Goal: Task Accomplishment & Management: Manage account settings

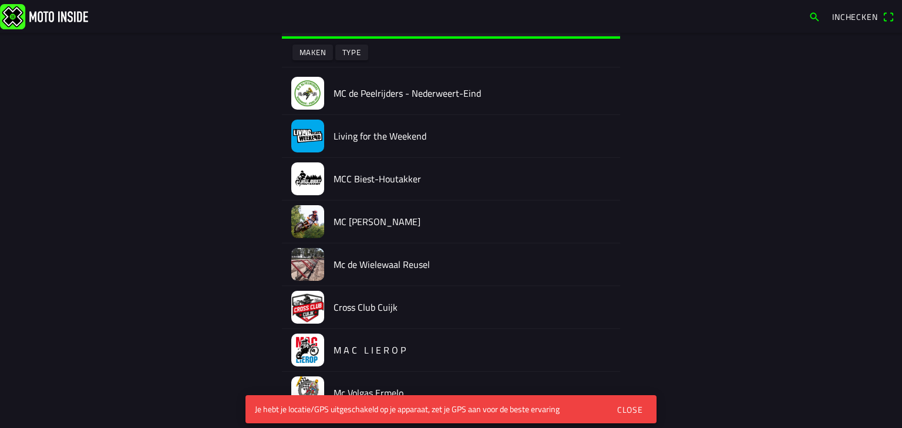
scroll to position [20, 0]
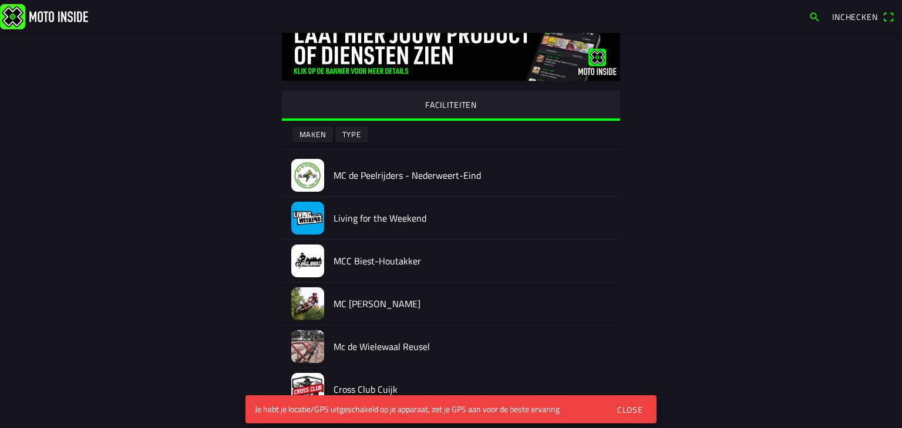
click at [632, 408] on div "Close" at bounding box center [630, 410] width 26 height 12
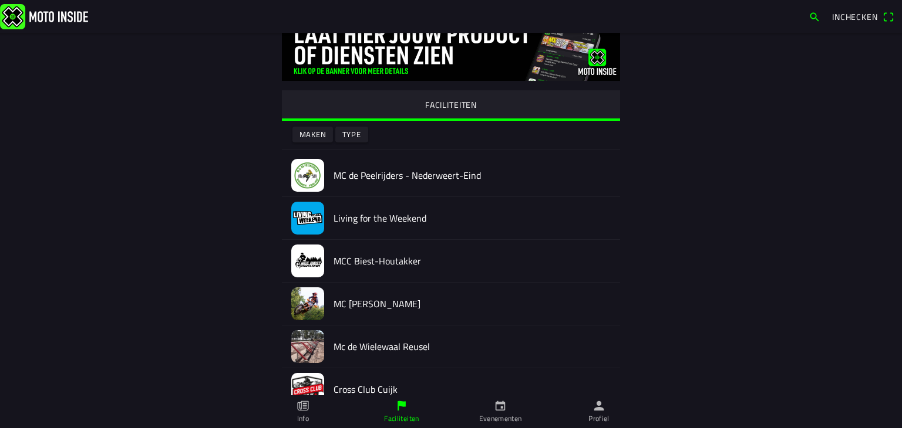
click at [491, 404] on link "Evenementen" at bounding box center [500, 412] width 99 height 33
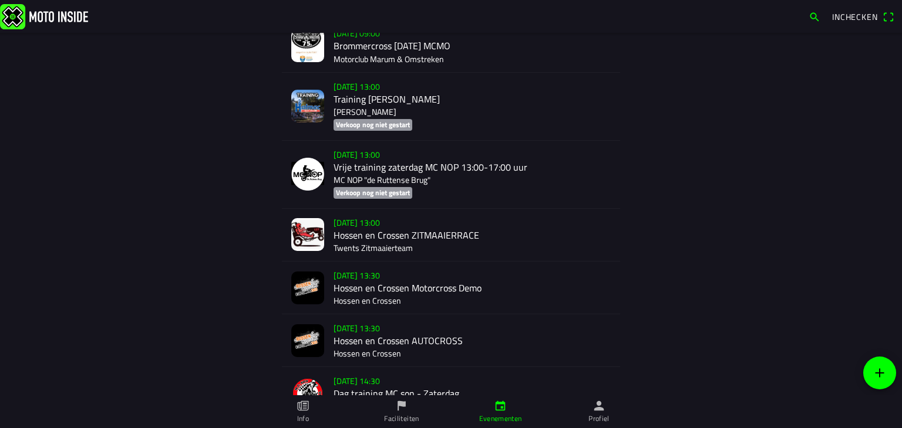
scroll to position [2298, 0]
click at [426, 292] on div "za 6 sep. - 13:30 Hossen en Crossen Motorcross Demo Hossen en Crossen" at bounding box center [471, 288] width 277 height 52
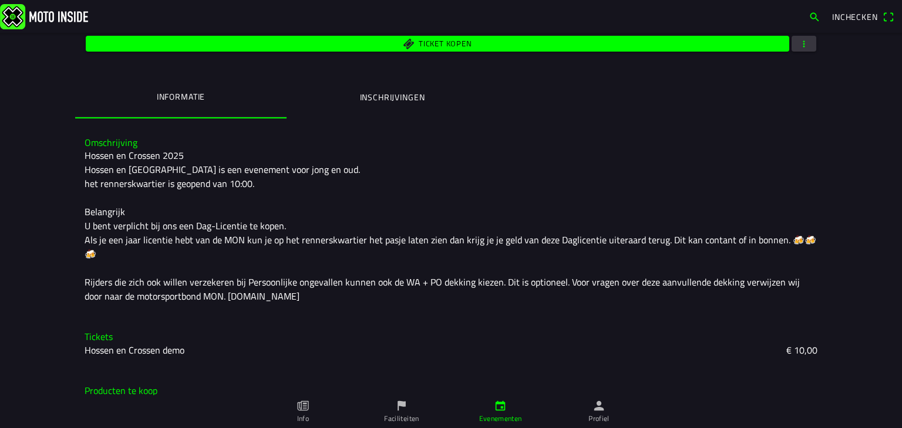
scroll to position [230, 0]
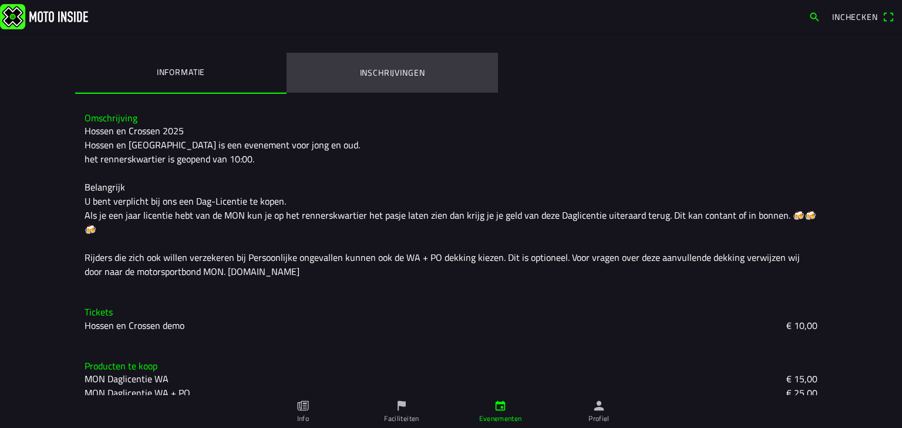
click at [389, 57] on button "Inschrijvingen" at bounding box center [391, 73] width 211 height 40
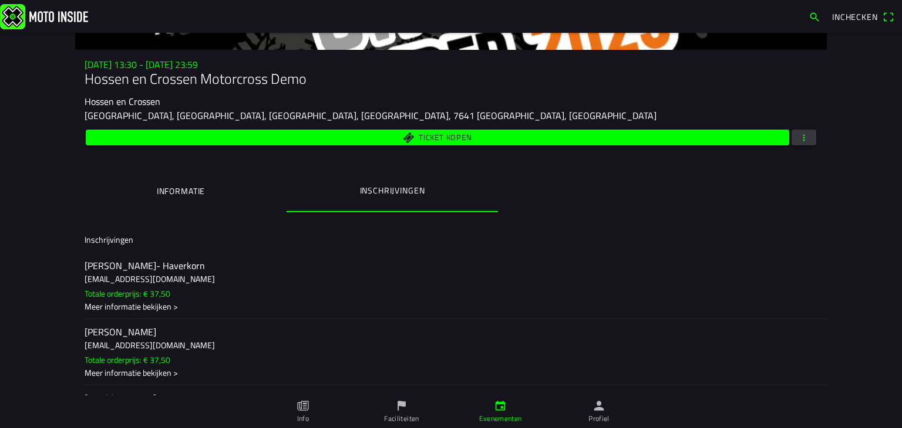
scroll to position [111, 0]
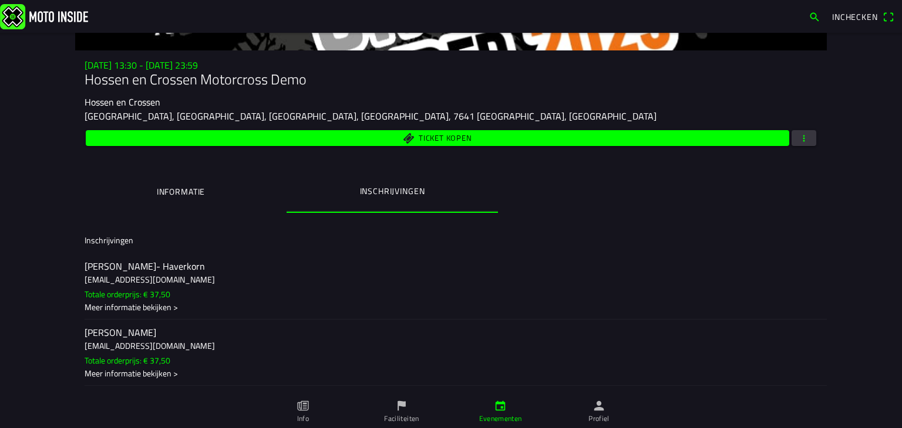
click at [798, 140] on span "button" at bounding box center [803, 138] width 11 height 16
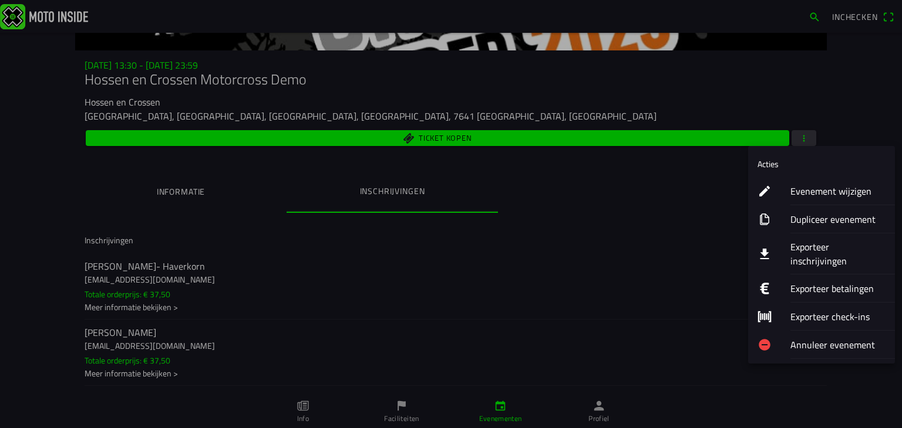
click at [799, 188] on ion-label "Evenement wijzigen" at bounding box center [837, 191] width 95 height 14
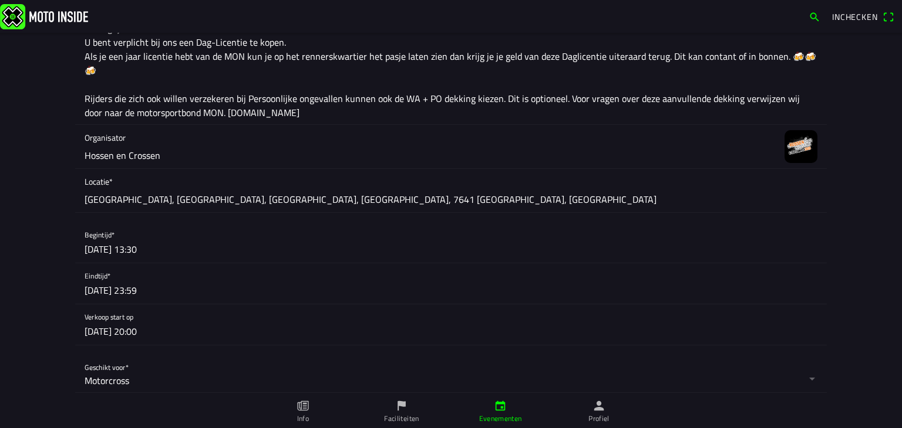
scroll to position [272, 0]
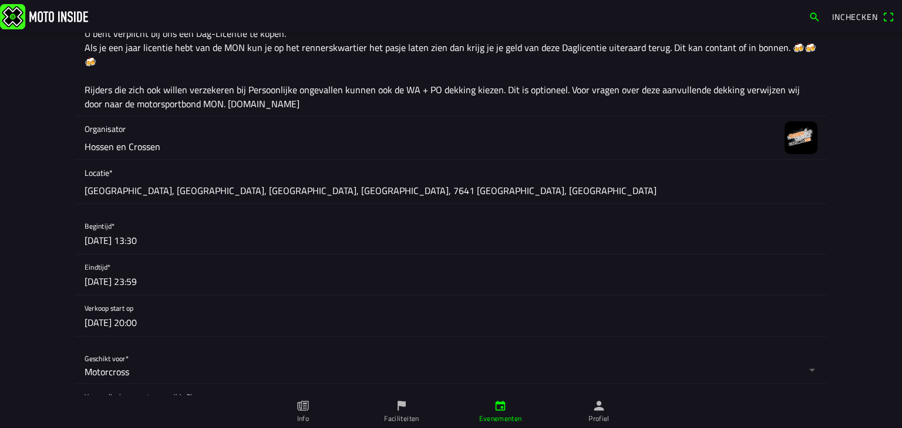
click at [495, 406] on icon "calendar" at bounding box center [500, 406] width 10 height 10
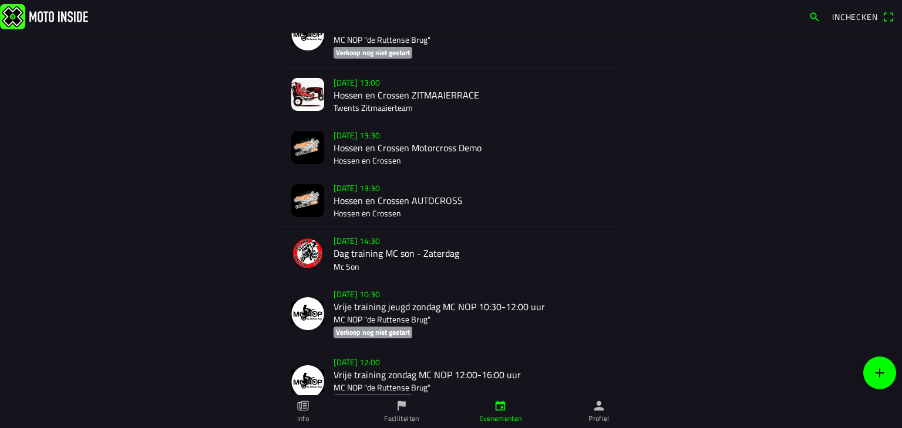
scroll to position [2442, 0]
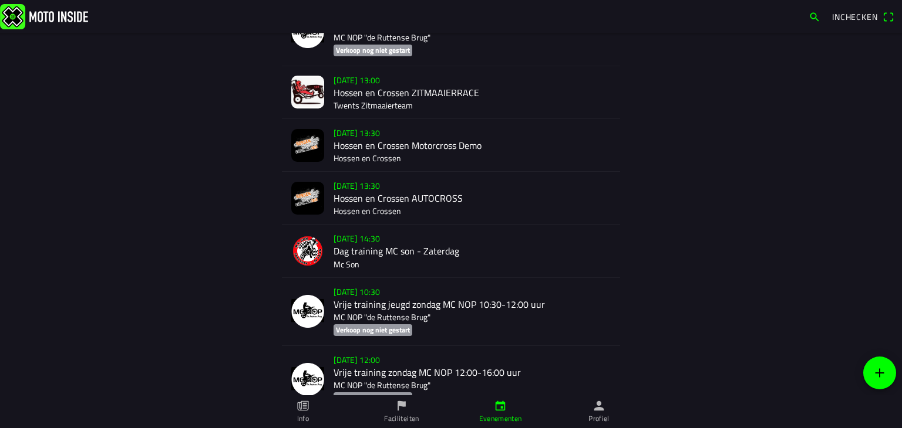
click at [423, 201] on div "za 6 sep. - 13:30 Hossen en Crossen AUTOCROSS Hossen en Crossen" at bounding box center [471, 198] width 277 height 52
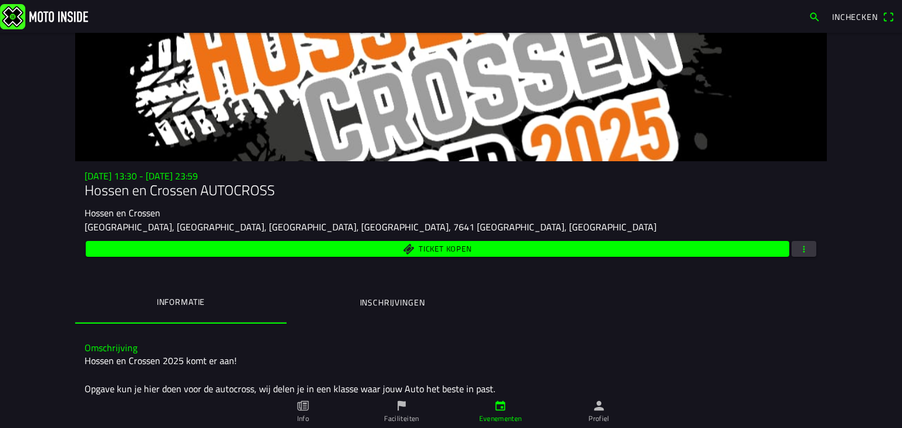
scroll to position [190, 0]
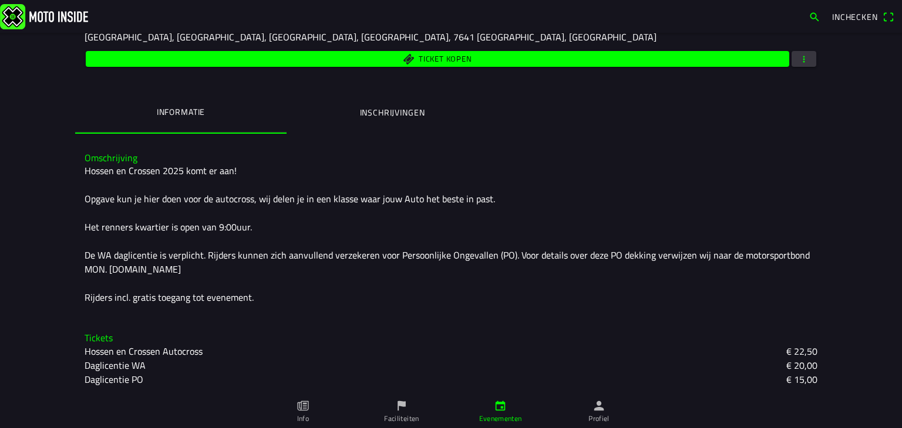
click at [798, 58] on span "button" at bounding box center [803, 59] width 11 height 16
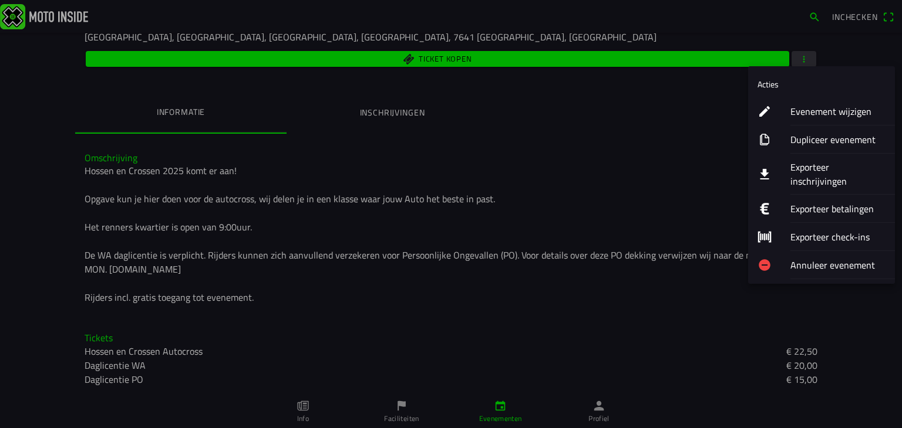
click at [794, 106] on ion-label "Evenement wijzigen" at bounding box center [837, 111] width 95 height 14
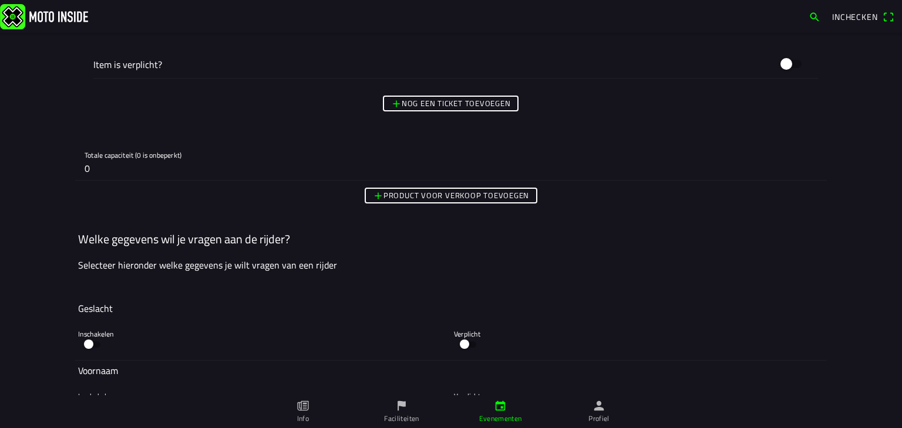
scroll to position [1521, 0]
click at [178, 167] on input "0" at bounding box center [451, 168] width 732 height 23
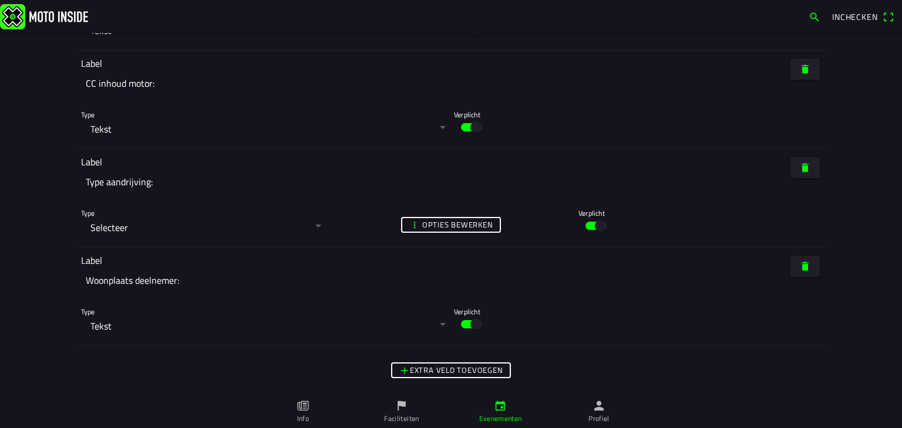
scroll to position [3363, 0]
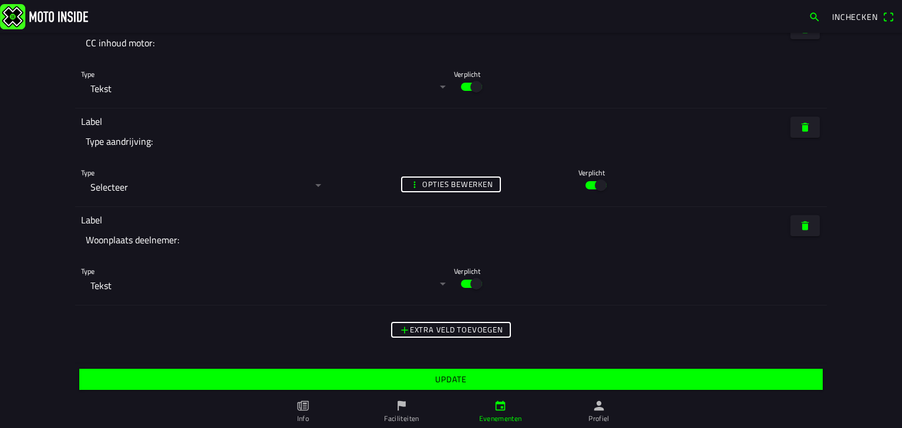
type input "1"
click at [0, 0] on slot "Update" at bounding box center [0, 0] width 0 height 0
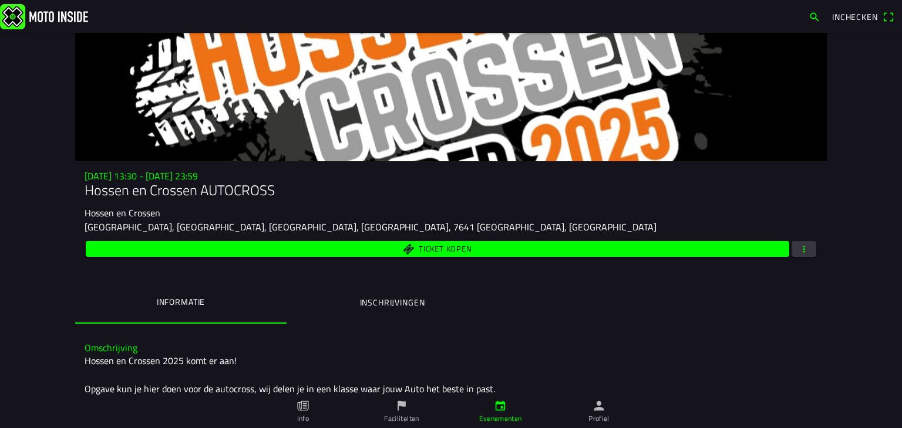
click at [434, 251] on span "Ticket kopen" at bounding box center [444, 249] width 53 height 8
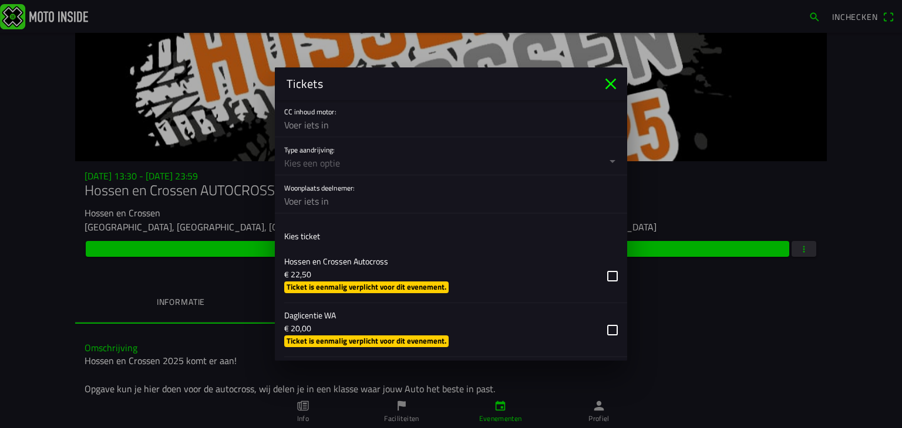
scroll to position [470, 0]
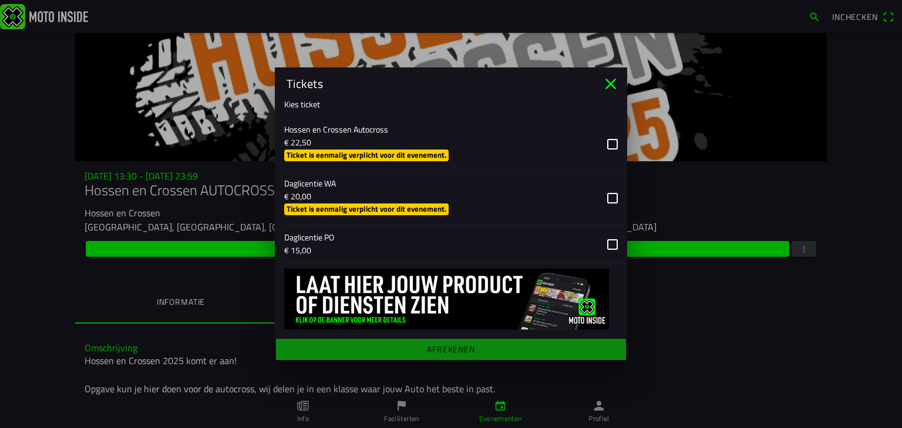
click at [612, 86] on icon "close" at bounding box center [610, 84] width 11 height 11
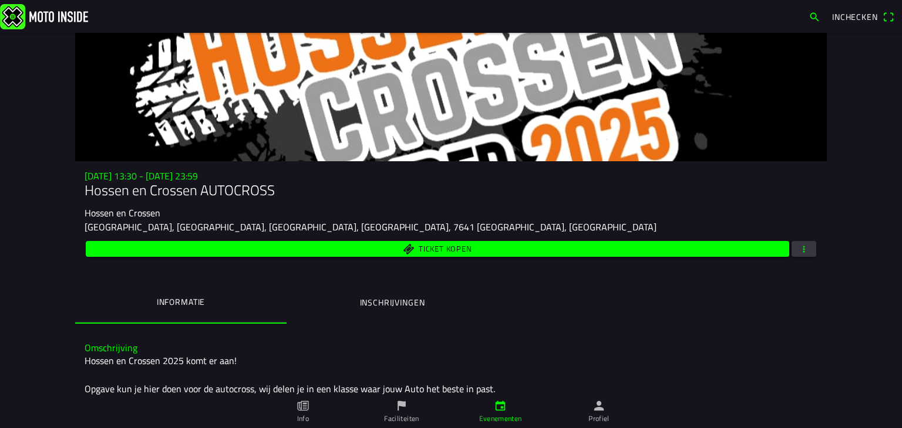
click at [798, 250] on span "button" at bounding box center [803, 249] width 11 height 16
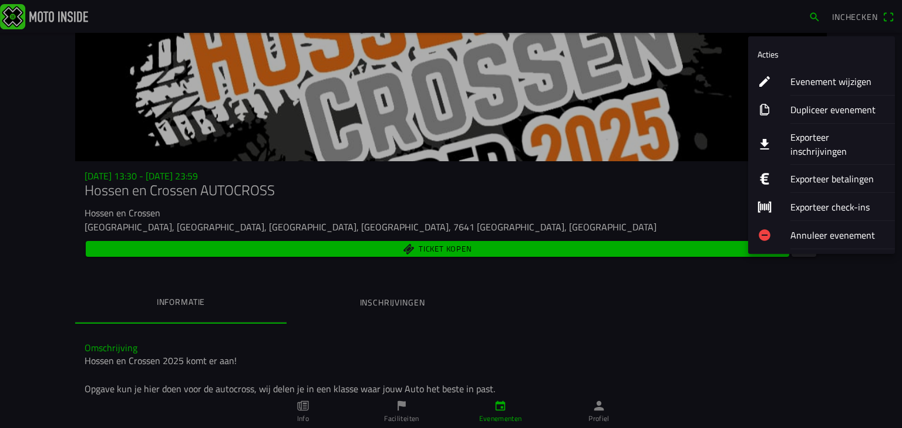
click at [791, 77] on ion-label "Evenement wijzigen" at bounding box center [837, 82] width 95 height 14
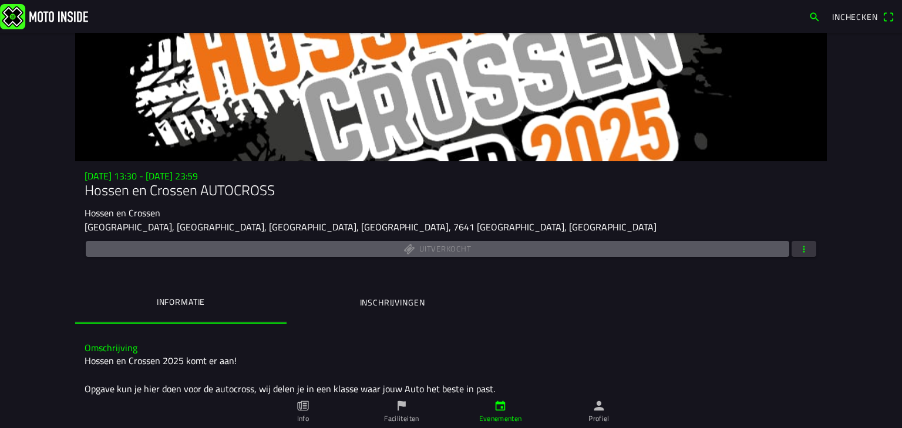
click at [801, 249] on span "button" at bounding box center [803, 249] width 11 height 16
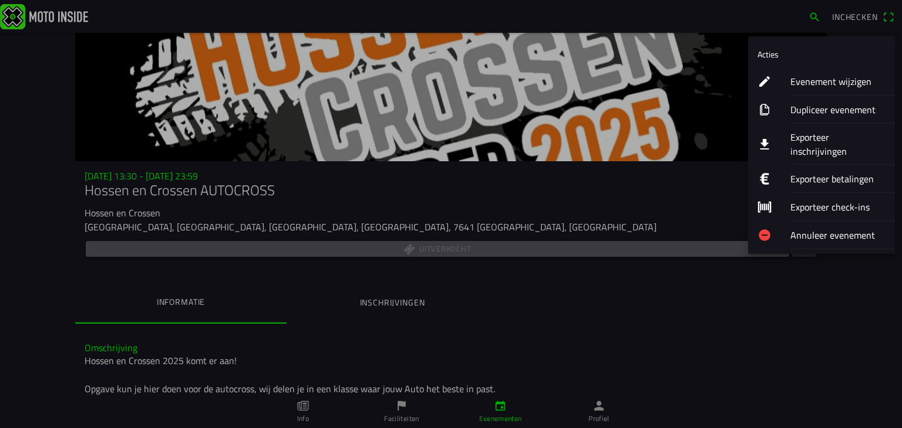
click at [801, 78] on ion-label "Evenement wijzigen" at bounding box center [837, 82] width 95 height 14
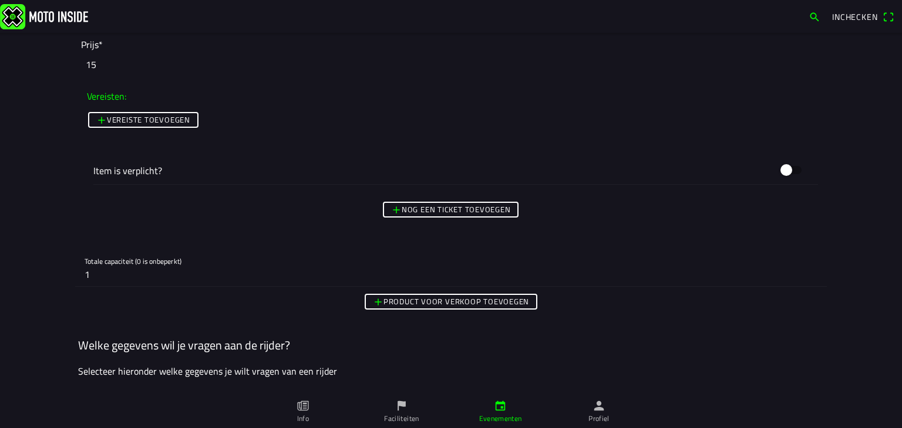
scroll to position [1521, 0]
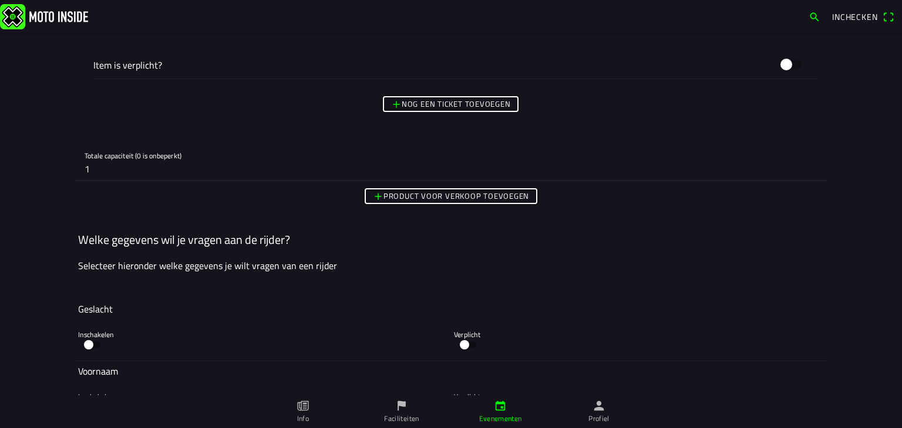
click at [116, 162] on input "1" at bounding box center [451, 168] width 732 height 23
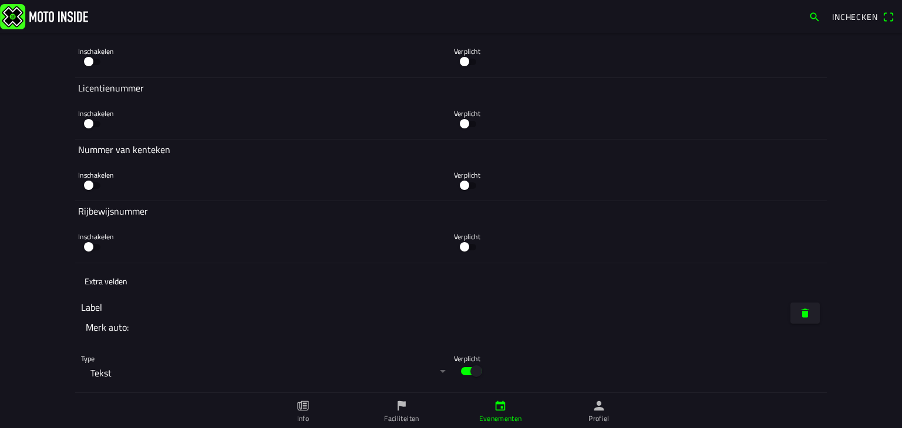
scroll to position [3363, 0]
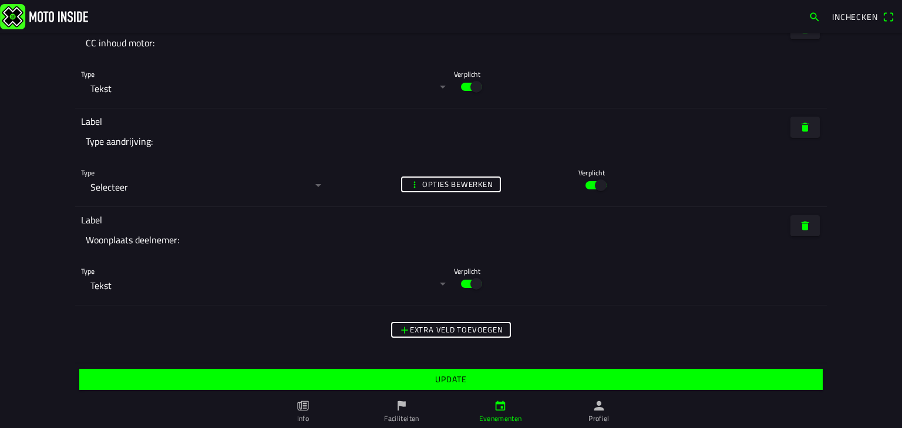
click at [430, 379] on span "Update" at bounding box center [450, 379] width 725 height 21
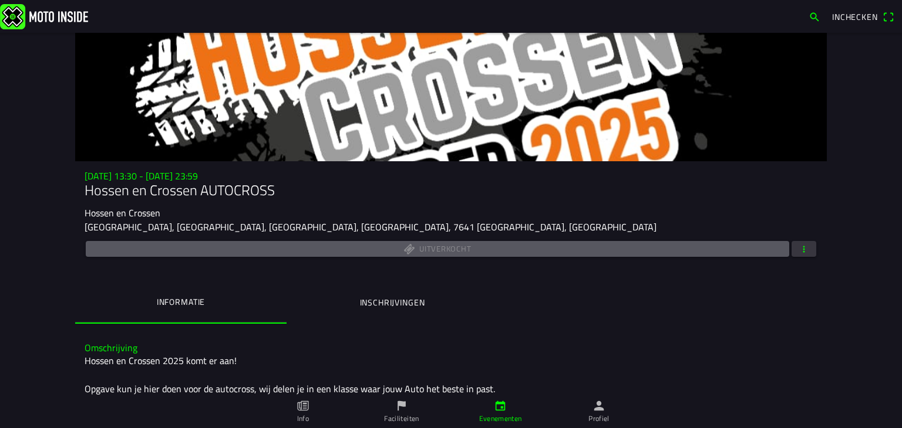
click at [505, 407] on icon "calendar" at bounding box center [500, 406] width 13 height 13
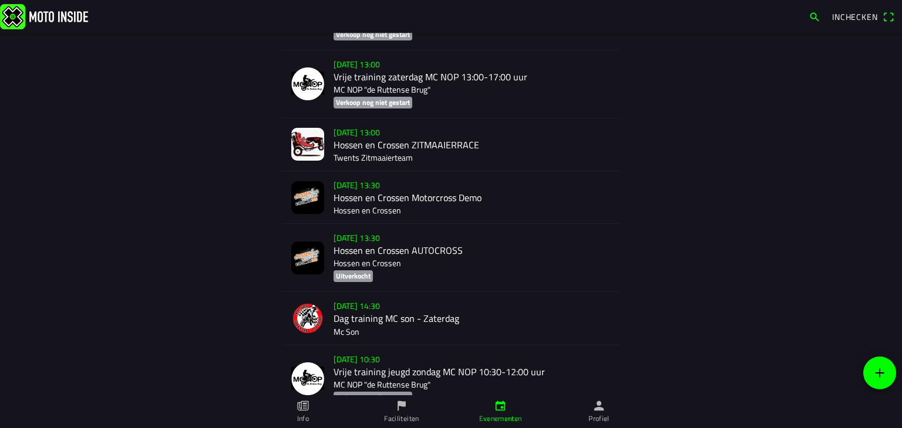
scroll to position [2395, 0]
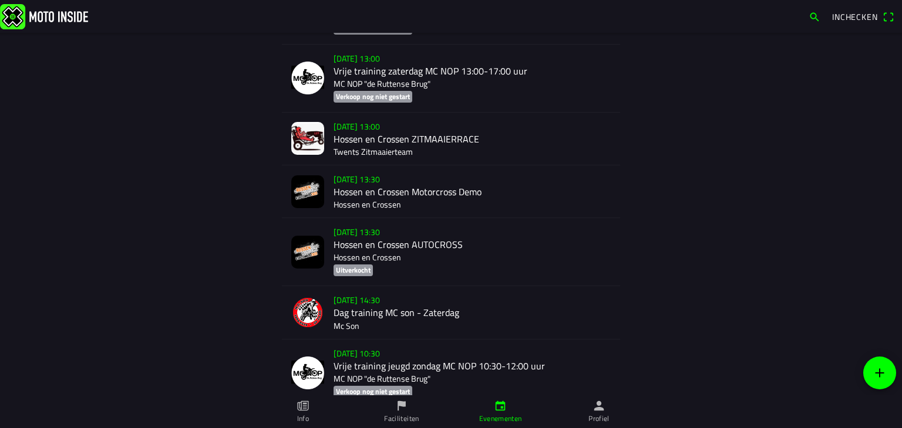
click at [404, 191] on div "[DATE] 13:30 Hossen en Crossen Motorcross Demo Hossen en Crossen" at bounding box center [471, 192] width 277 height 52
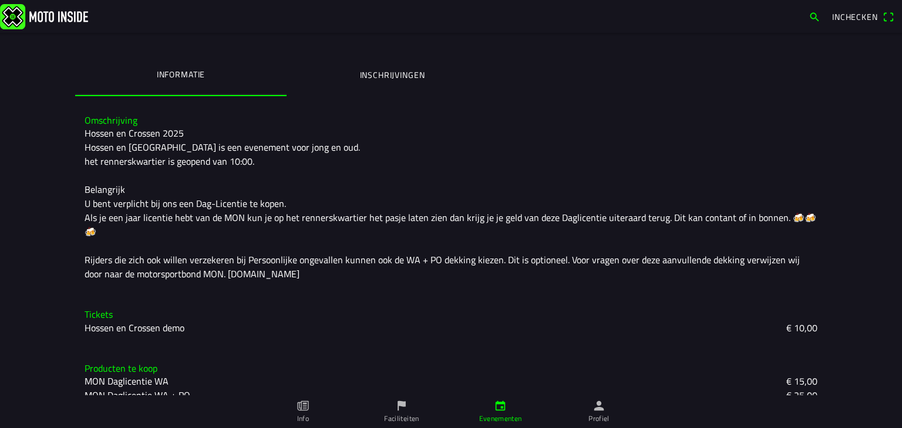
scroll to position [92, 0]
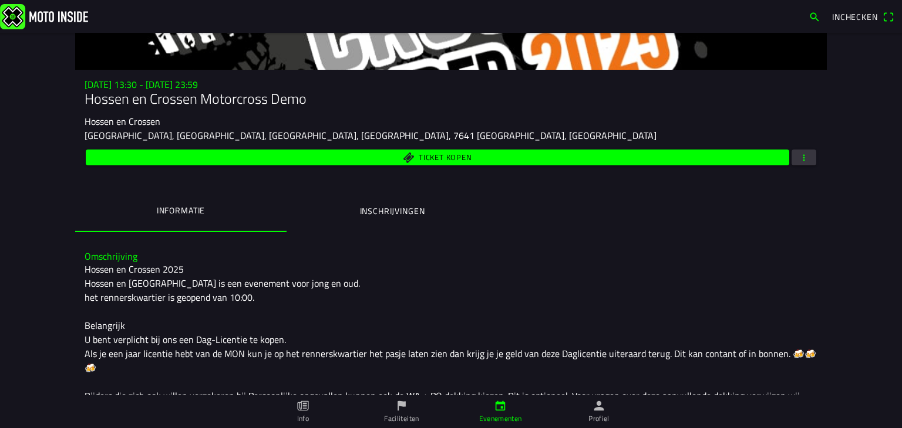
click at [804, 160] on span "button" at bounding box center [803, 158] width 11 height 16
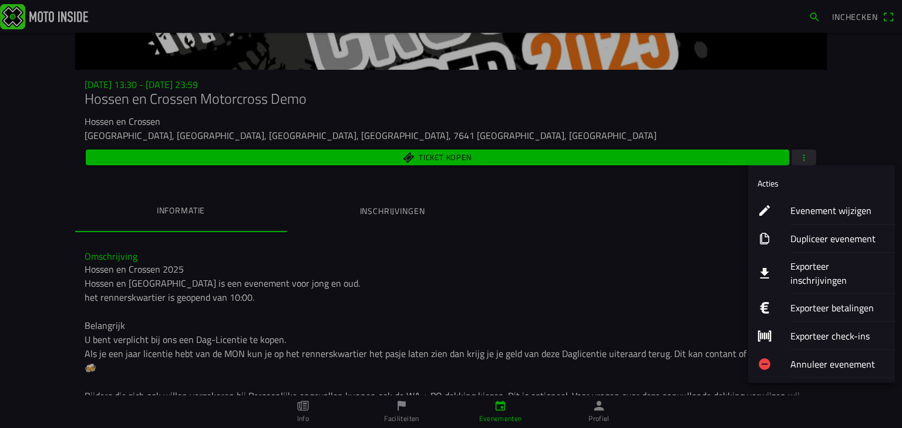
click at [822, 214] on ion-label "Evenement wijzigen" at bounding box center [837, 211] width 95 height 14
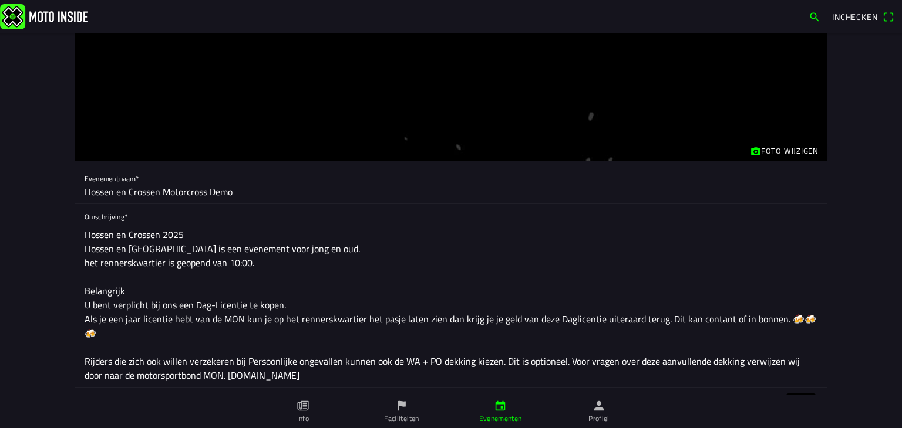
click at [377, 195] on input "Hossen en Crossen Motorcross Demo" at bounding box center [451, 191] width 732 height 23
type input "Hossen en Crossen Motorcross Demo (enkel voor genodigden)"
click at [313, 251] on textarea "Hossen en Crossen 2025 Hossen en [GEOGRAPHIC_DATA] is een evenement voor jong e…" at bounding box center [451, 305] width 732 height 164
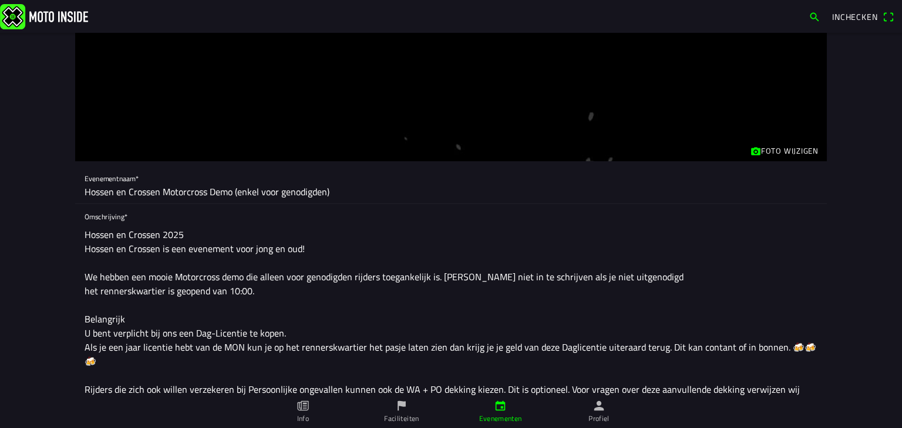
click at [582, 229] on textarea "Hossen en Crossen 2025 Hossen en Crossen is een evenement voor jong en oud! We …" at bounding box center [451, 319] width 732 height 193
click at [402, 290] on textarea "Hossen en Crossen 2025 Hossen en Crossen is een evenement voor jong en oud! We …" at bounding box center [451, 319] width 732 height 193
click at [641, 276] on textarea "Hossen en Crossen 2025 Hossen en Crossen is een evenement voor jong en oud! We …" at bounding box center [451, 319] width 732 height 193
drag, startPoint x: 662, startPoint y: 273, endPoint x: 79, endPoint y: 277, distance: 583.4
click at [79, 277] on div "Omschrijving* Hossen en Crossen 2025 Hossen en [GEOGRAPHIC_DATA] is een eveneme…" at bounding box center [450, 310] width 751 height 212
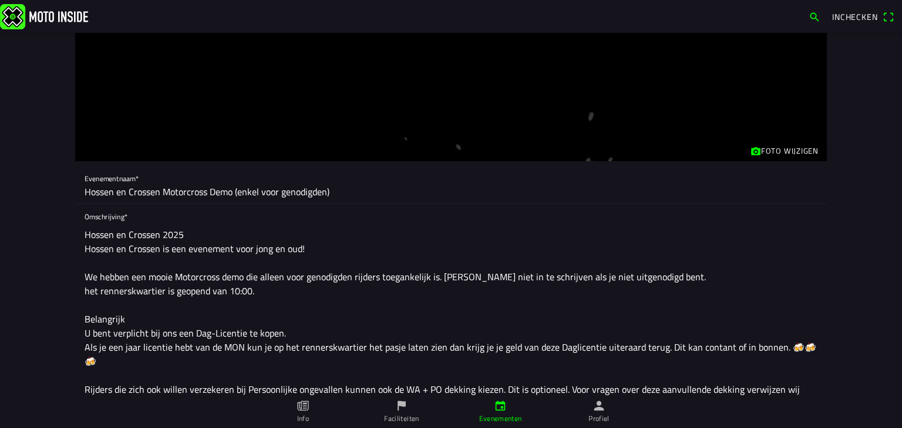
drag, startPoint x: 190, startPoint y: 233, endPoint x: 75, endPoint y: 233, distance: 115.0
click at [75, 233] on div "Omschrijving* Hossen en Crossen 2025 Hossen en [GEOGRAPHIC_DATA] is een eveneme…" at bounding box center [450, 310] width 751 height 212
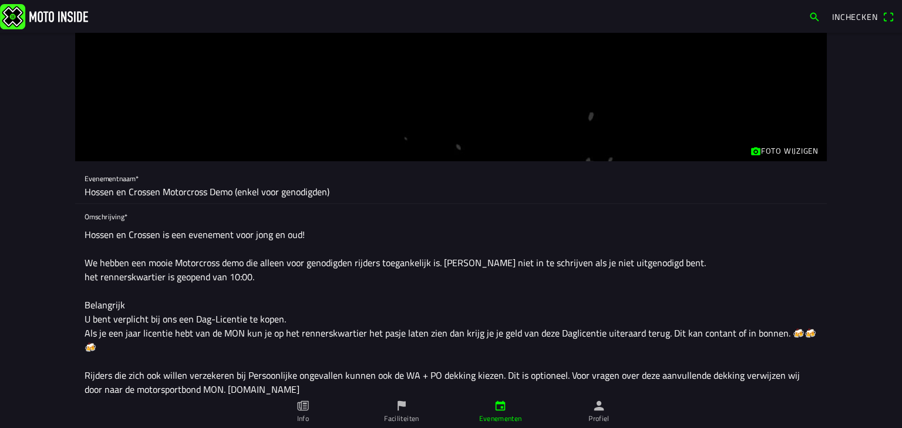
click at [87, 276] on textarea "Hossen en Crossen is een evenement voor jong en oud! We hebben een mooie Motorc…" at bounding box center [451, 312] width 732 height 178
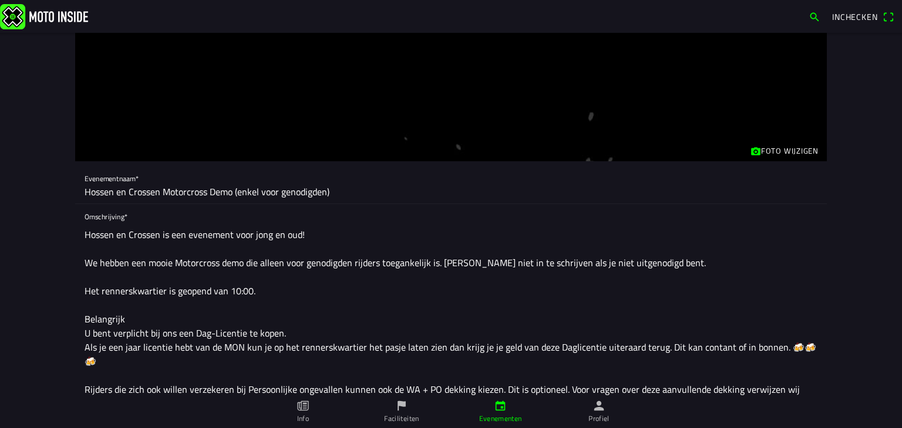
click at [131, 321] on textarea "Hossen en Crossen is een evenement voor jong en oud! We hebben een mooie Motorc…" at bounding box center [451, 319] width 732 height 193
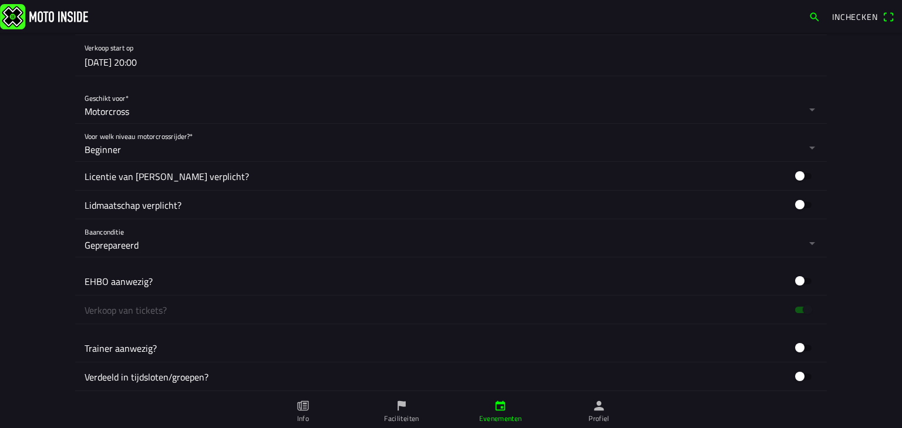
scroll to position [813, 0]
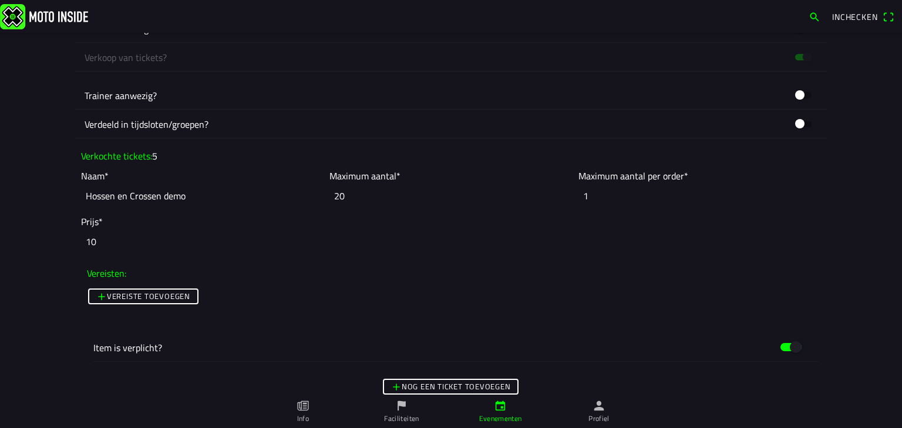
type textarea "Hossen en Crossen is een evenement voor jong en oud! We hebben een mooie Motorc…"
click at [167, 241] on input "10" at bounding box center [451, 242] width 740 height 26
type input "1"
type input "0"
click at [370, 197] on input "20" at bounding box center [450, 196] width 242 height 26
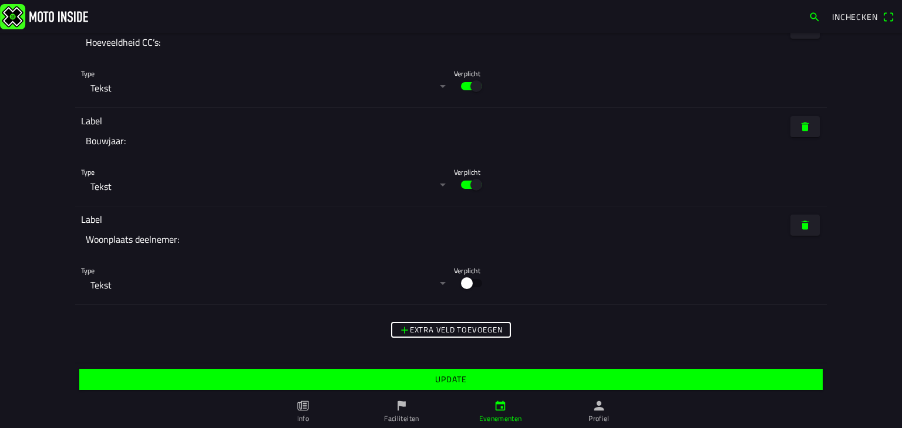
scroll to position [3550, 0]
type input "25"
click at [449, 372] on span "Update" at bounding box center [450, 379] width 725 height 21
